Goal: Information Seeking & Learning: Learn about a topic

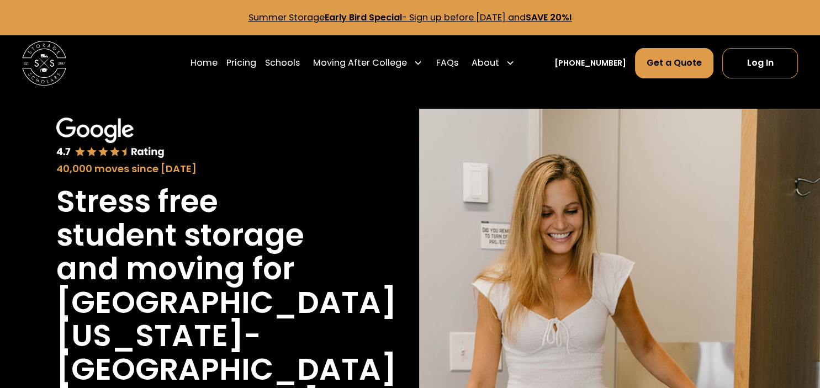
scroll to position [233, 0]
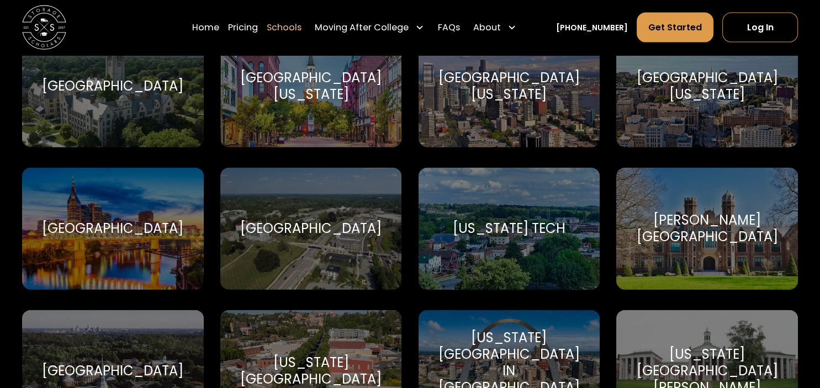
scroll to position [6528, 0]
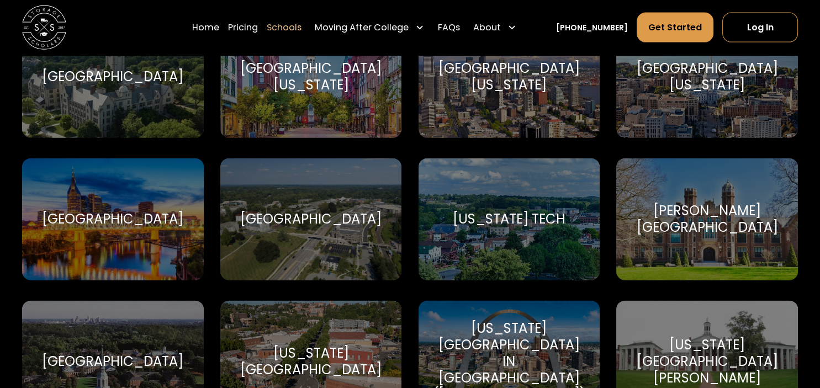
click at [682, 338] on div "[US_STATE][GEOGRAPHIC_DATA][PERSON_NAME]" at bounding box center [706, 362] width 155 height 50
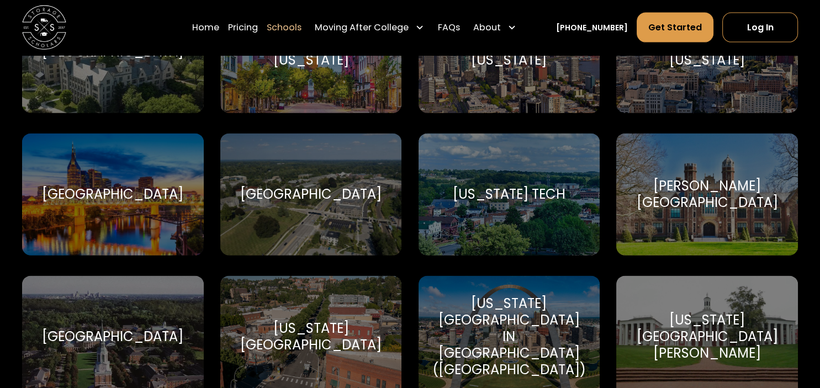
scroll to position [6761, 0]
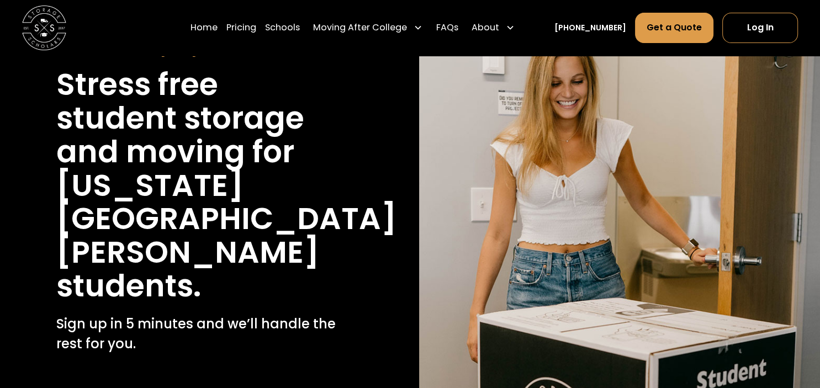
scroll to position [116, 0]
click at [256, 30] on link "Pricing" at bounding box center [241, 27] width 30 height 31
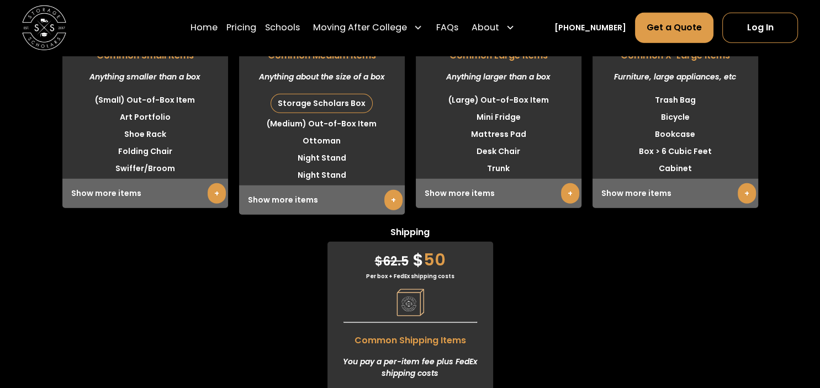
scroll to position [3175, 0]
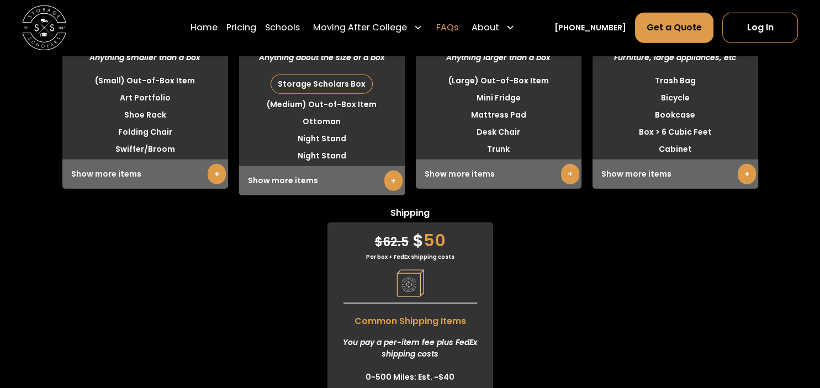
click at [458, 20] on link "FAQs" at bounding box center [447, 27] width 22 height 31
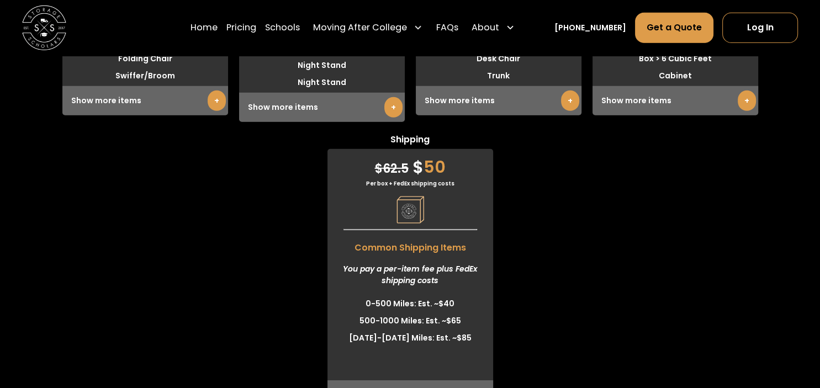
scroll to position [3058, 0]
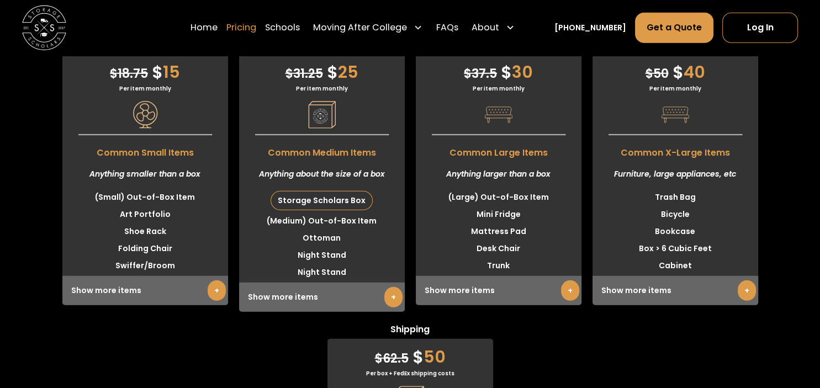
click at [256, 29] on link "Pricing" at bounding box center [241, 27] width 30 height 31
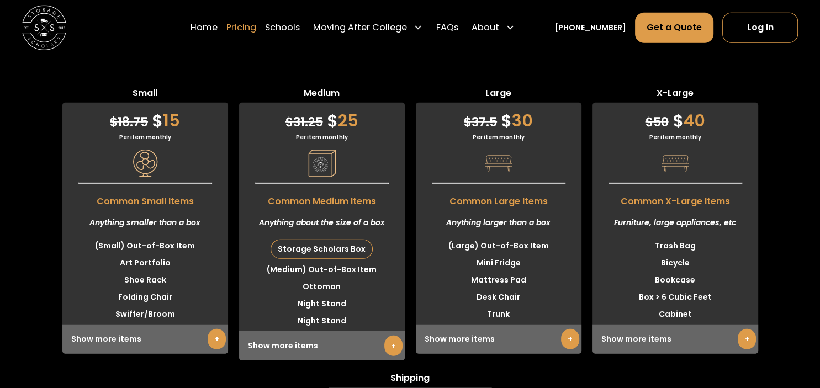
scroll to position [3007, 0]
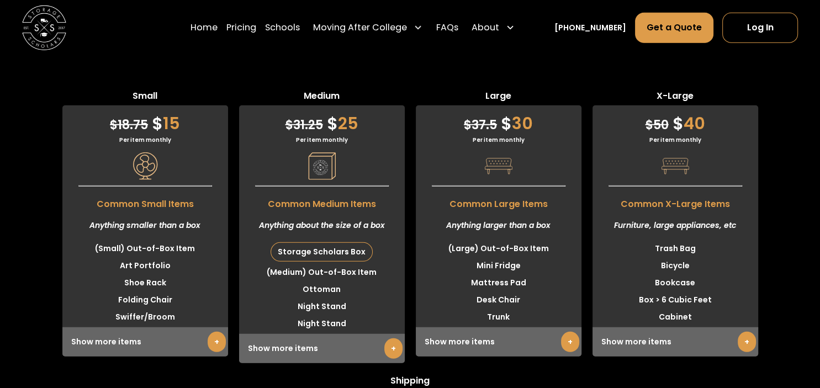
click at [387, 338] on link "+" at bounding box center [393, 348] width 18 height 20
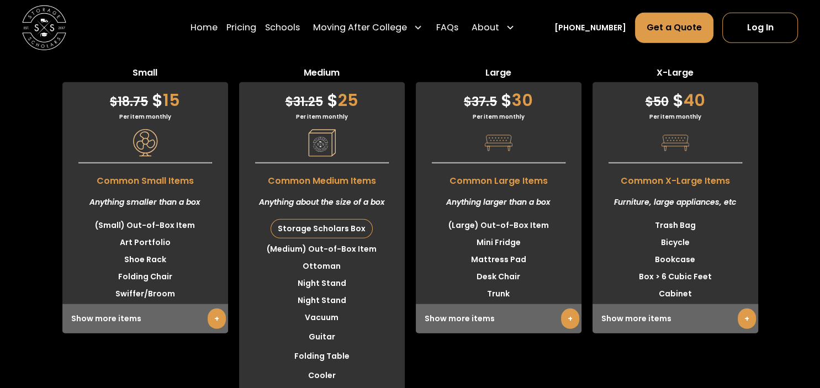
scroll to position [2949, 0]
